Goal: Information Seeking & Learning: Learn about a topic

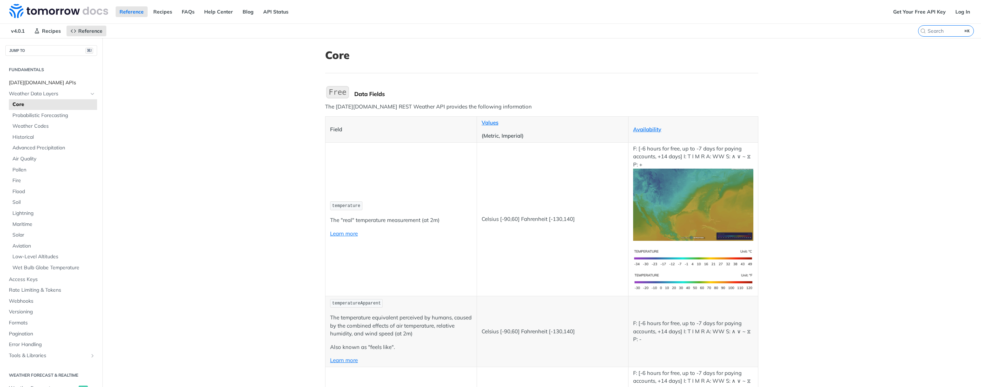
click at [42, 84] on span "[DATE][DOMAIN_NAME] APIs" at bounding box center [52, 82] width 86 height 7
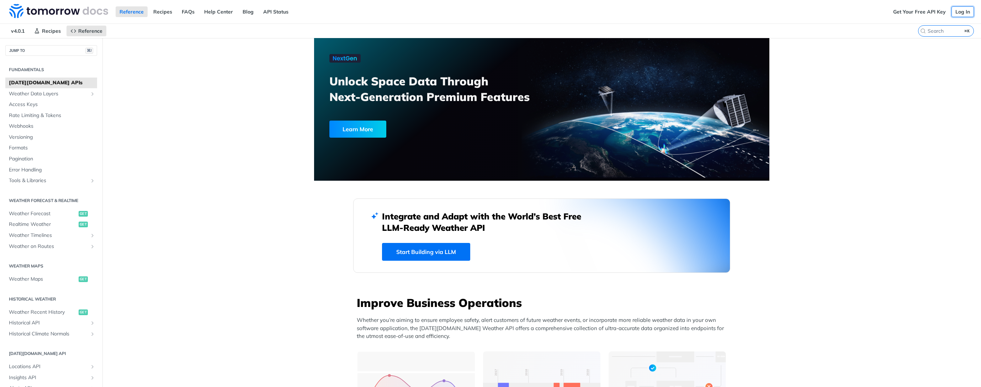
click at [956, 13] on link "Log In" at bounding box center [962, 11] width 22 height 11
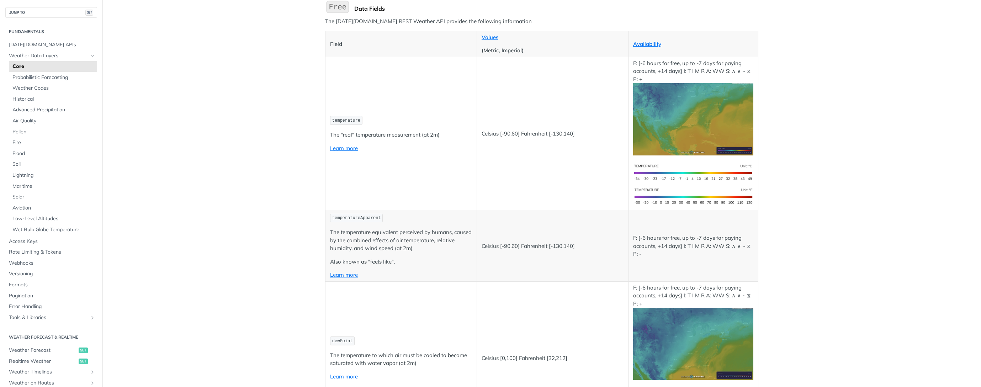
scroll to position [3395, 0]
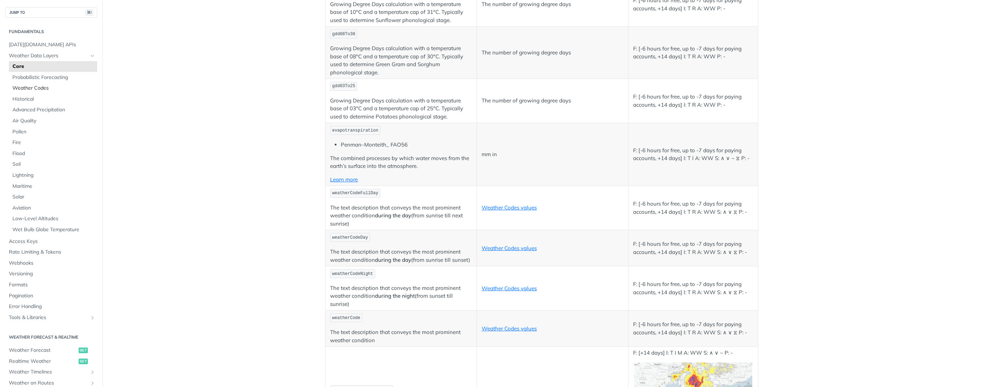
click at [30, 86] on span "Weather Codes" at bounding box center [53, 88] width 83 height 7
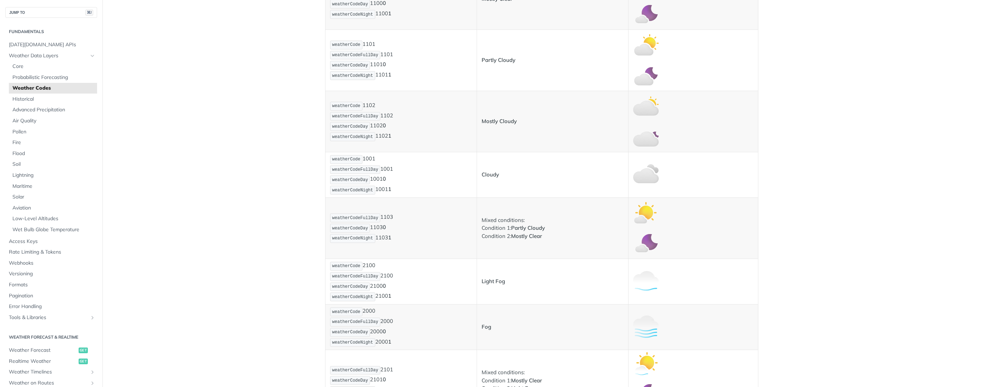
scroll to position [297, 0]
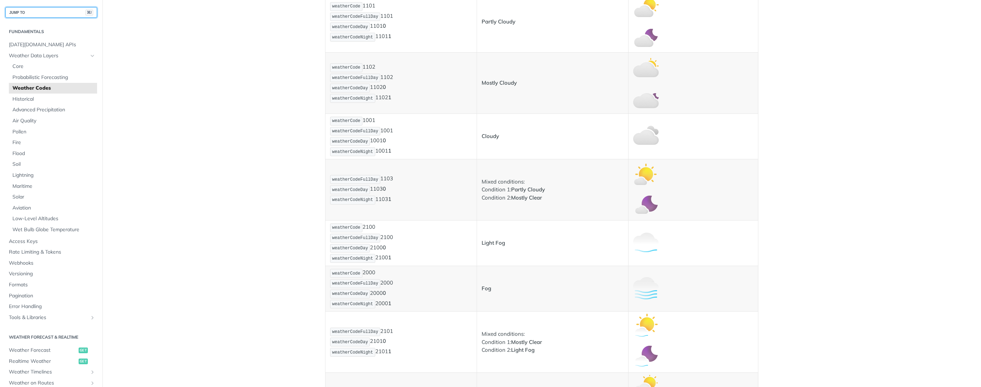
click at [48, 7] on button "JUMP TO ⌘/" at bounding box center [51, 12] width 92 height 11
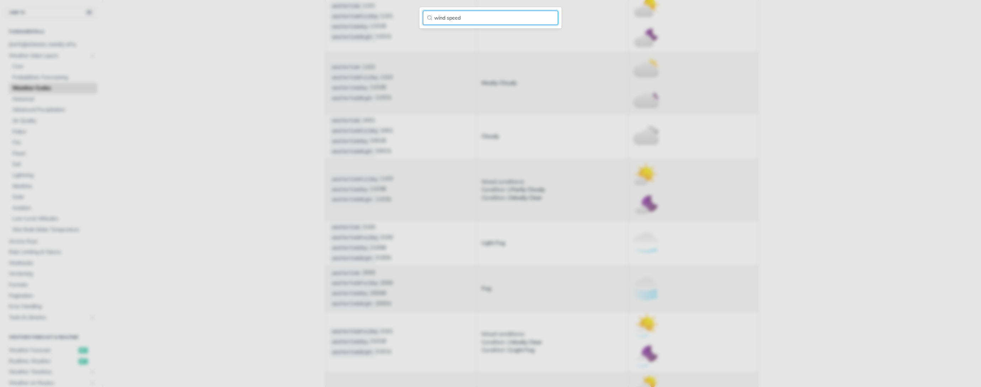
type input "wind speed"
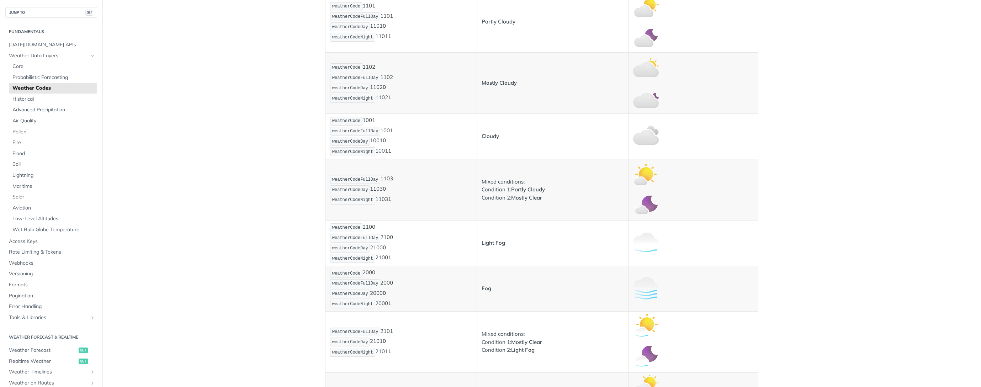
scroll to position [178, 0]
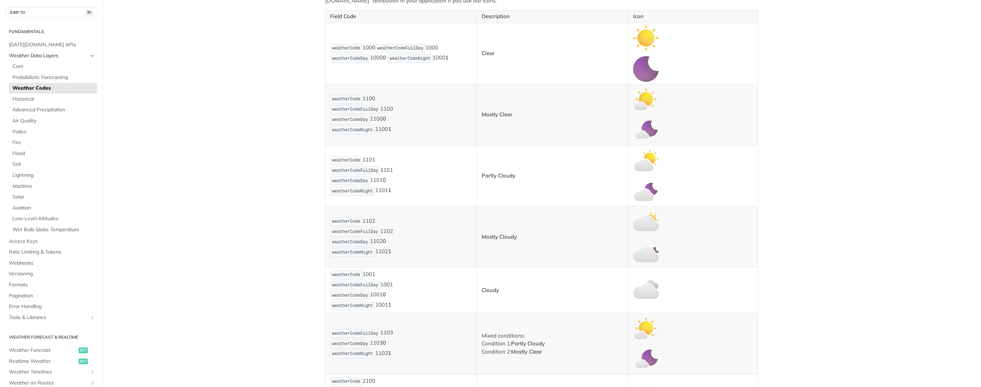
click at [51, 56] on span "Weather Data Layers" at bounding box center [48, 55] width 79 height 7
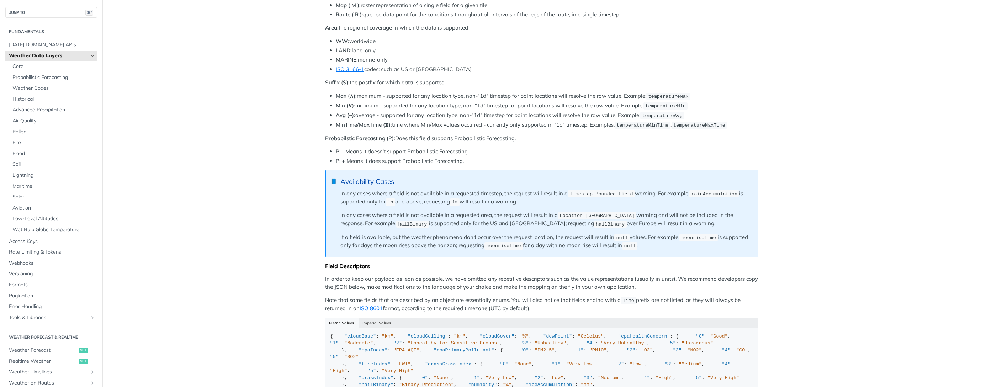
scroll to position [505, 0]
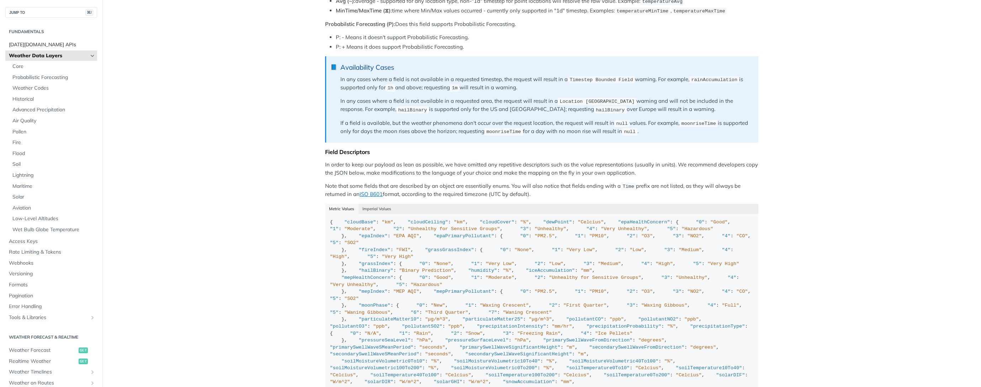
click at [35, 42] on span "[DATE][DOMAIN_NAME] APIs" at bounding box center [52, 44] width 86 height 7
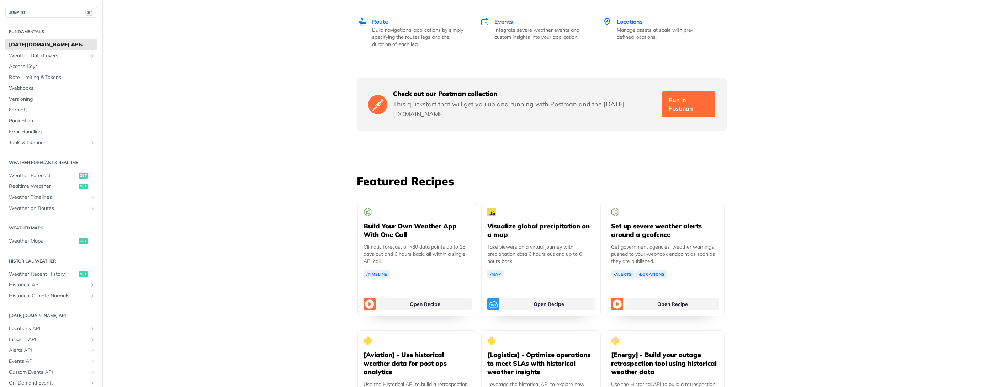
scroll to position [1236, 0]
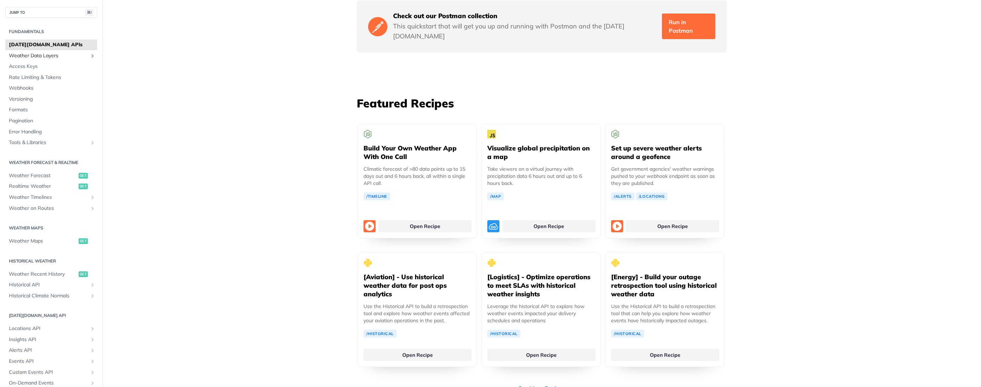
click at [52, 57] on span "Weather Data Layers" at bounding box center [48, 55] width 79 height 7
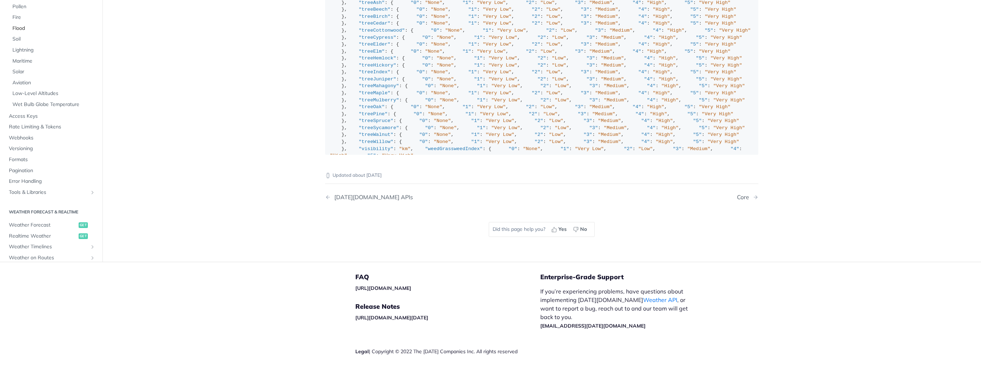
scroll to position [825, 0]
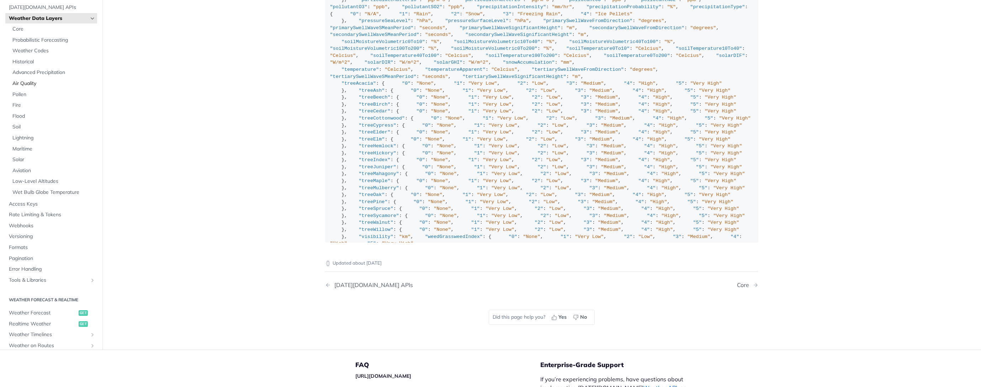
click at [34, 80] on span "Air Quality" at bounding box center [53, 83] width 83 height 7
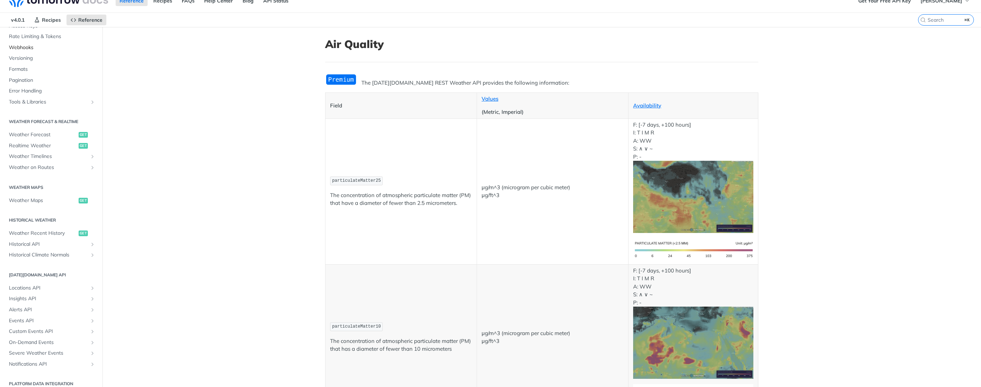
scroll to position [260, 0]
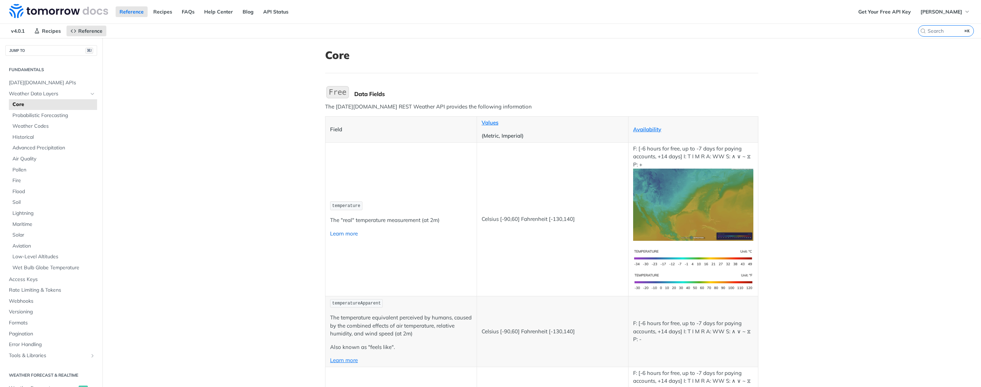
click at [334, 234] on link "Learn more" at bounding box center [344, 233] width 28 height 7
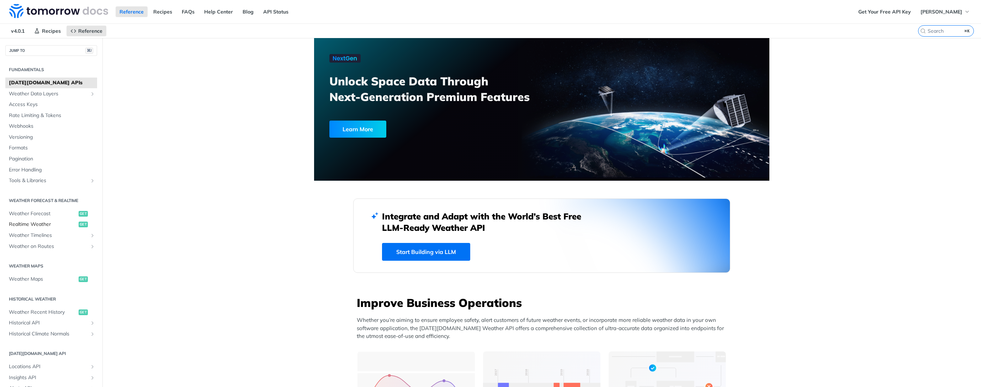
click at [49, 222] on span "Realtime Weather" at bounding box center [43, 224] width 68 height 7
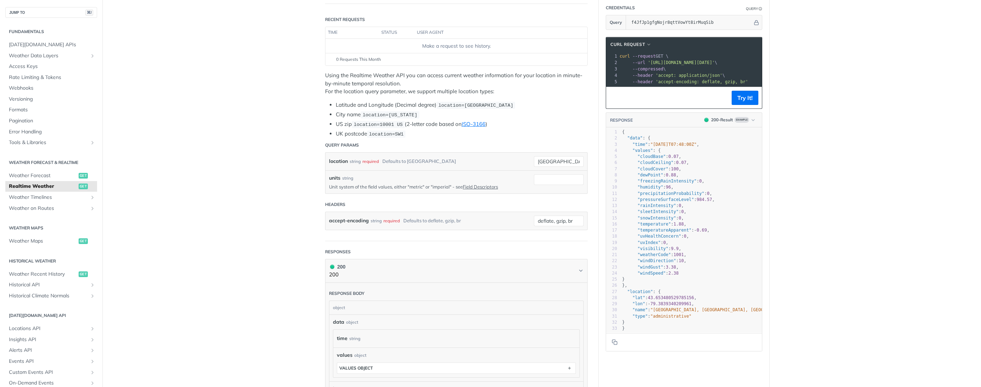
scroll to position [76, 0]
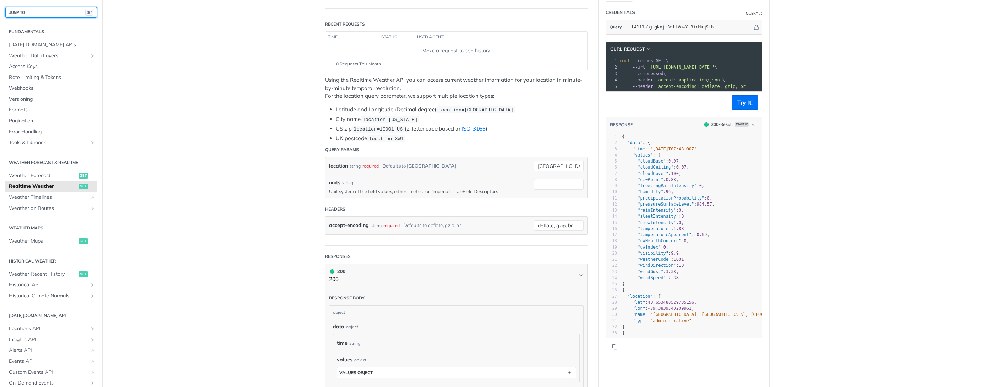
click at [51, 10] on button "JUMP TO ⌘/" at bounding box center [51, 12] width 92 height 11
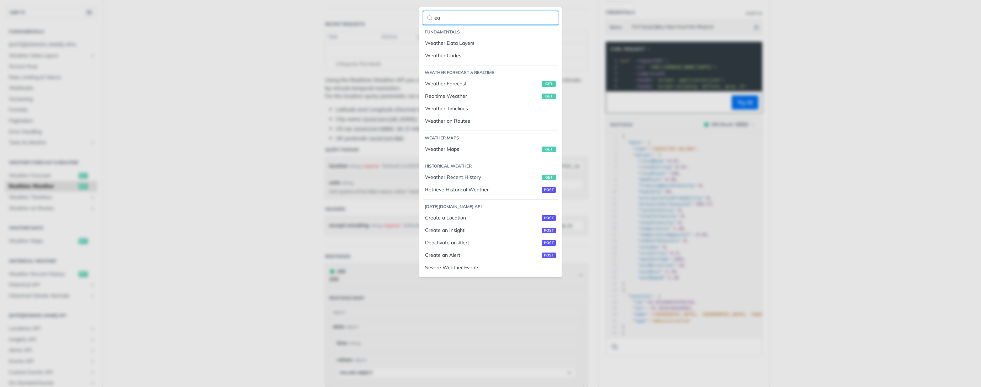
type input "e"
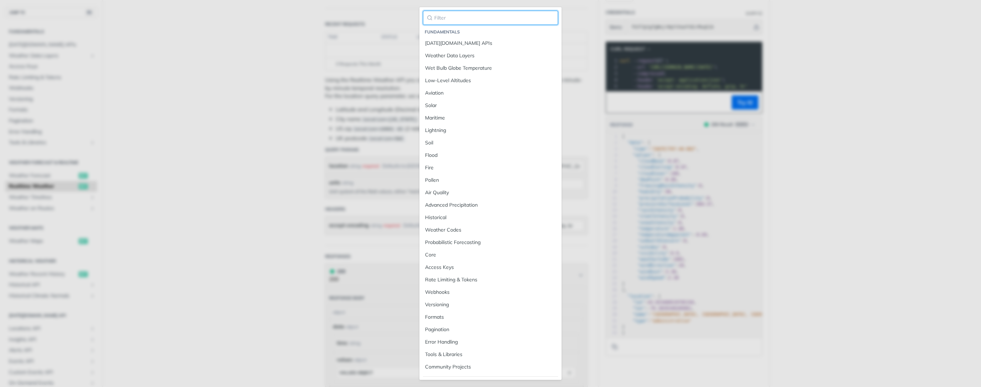
type input "e"
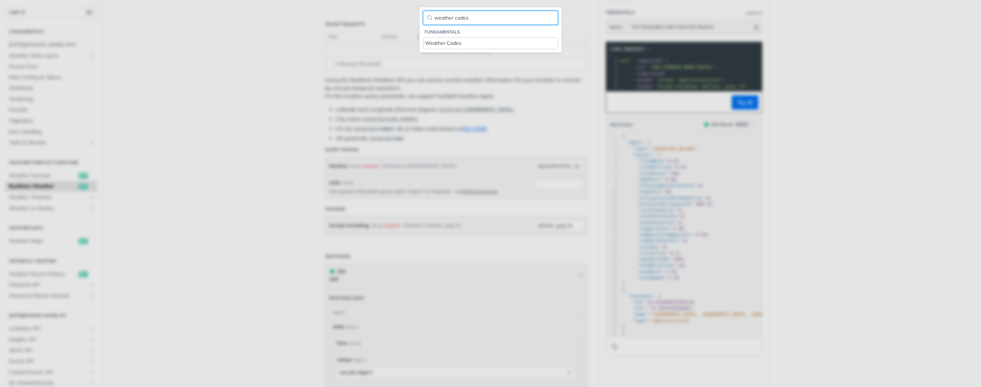
type input "weather codes"
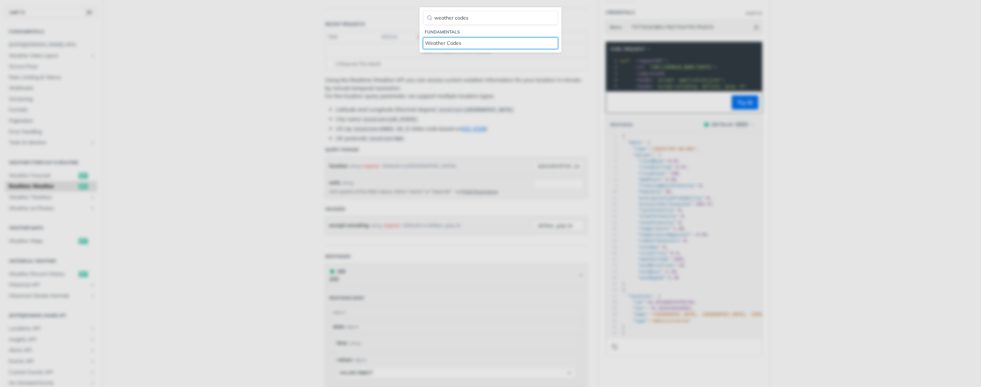
click at [439, 45] on div "Weather Codes" at bounding box center [490, 42] width 131 height 7
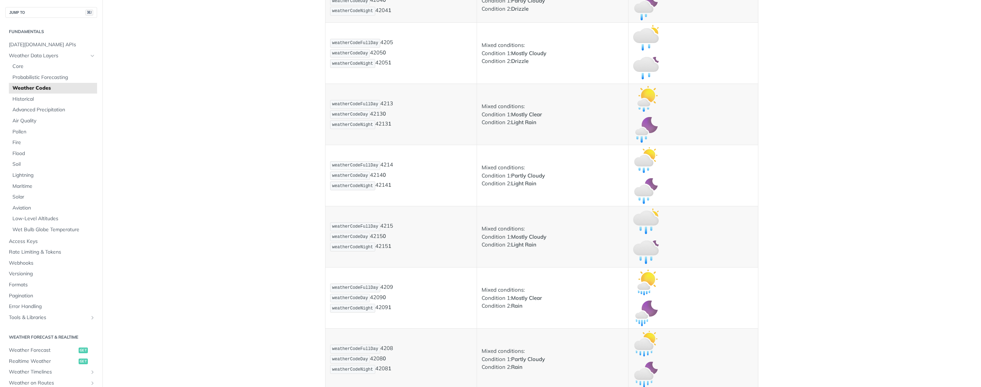
scroll to position [1036, 0]
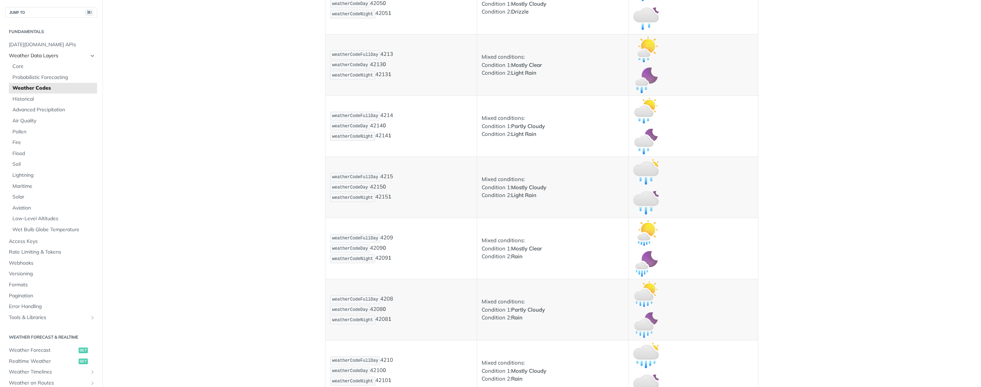
click at [23, 59] on link "Weather Data Layers" at bounding box center [51, 56] width 92 height 11
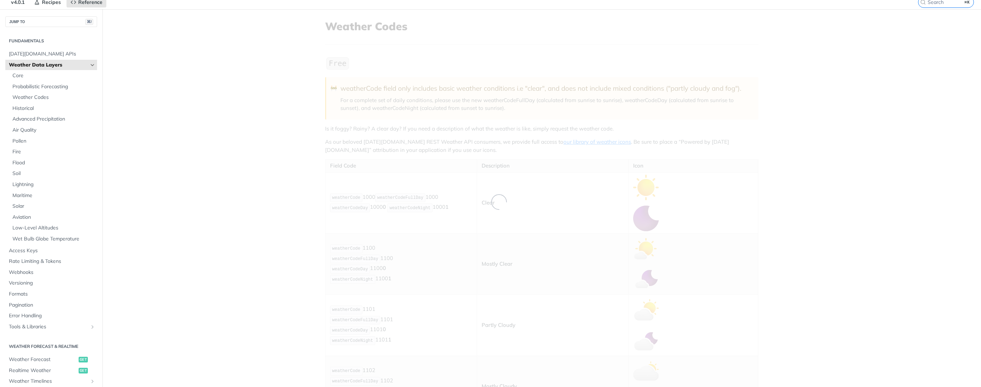
scroll to position [1, 0]
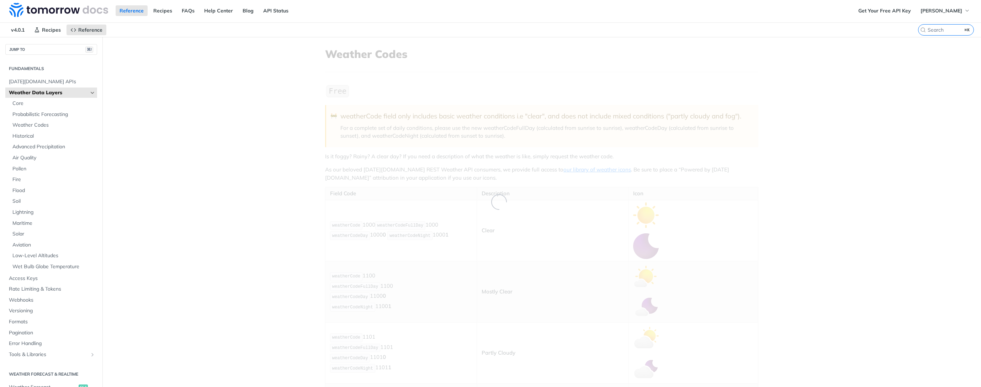
click at [25, 67] on h2 "Fundamentals" at bounding box center [51, 68] width 92 height 6
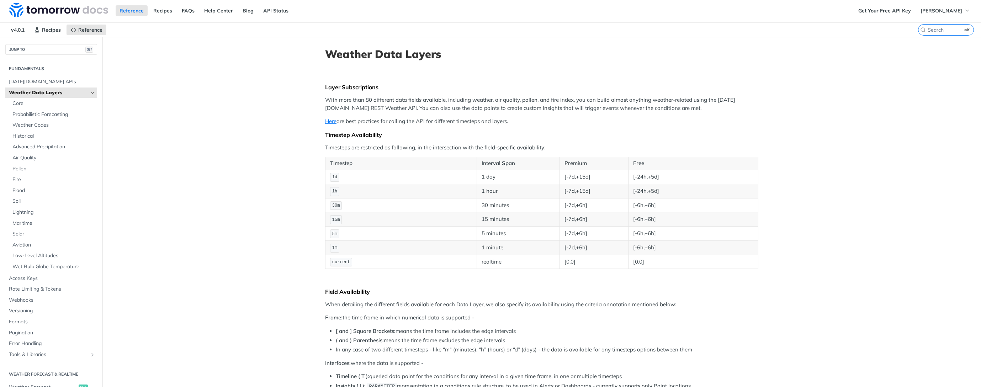
scroll to position [0, 0]
click at [26, 100] on link "Core" at bounding box center [53, 104] width 88 height 11
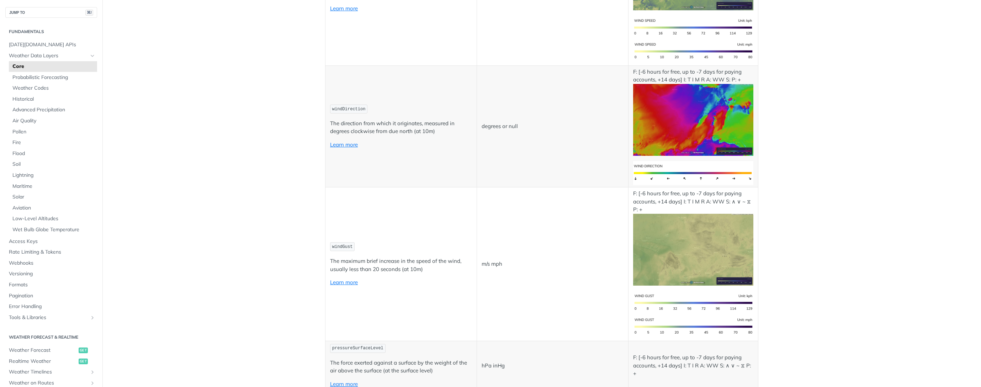
scroll to position [675, 0]
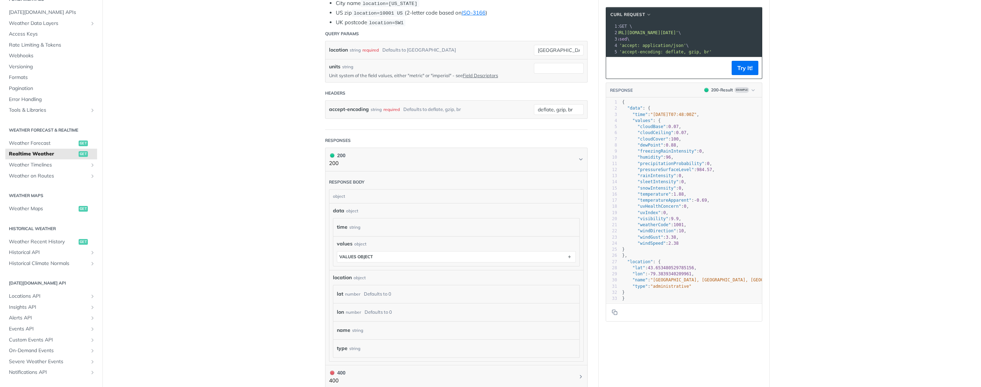
scroll to position [311, 0]
